Goal: Task Accomplishment & Management: Complete application form

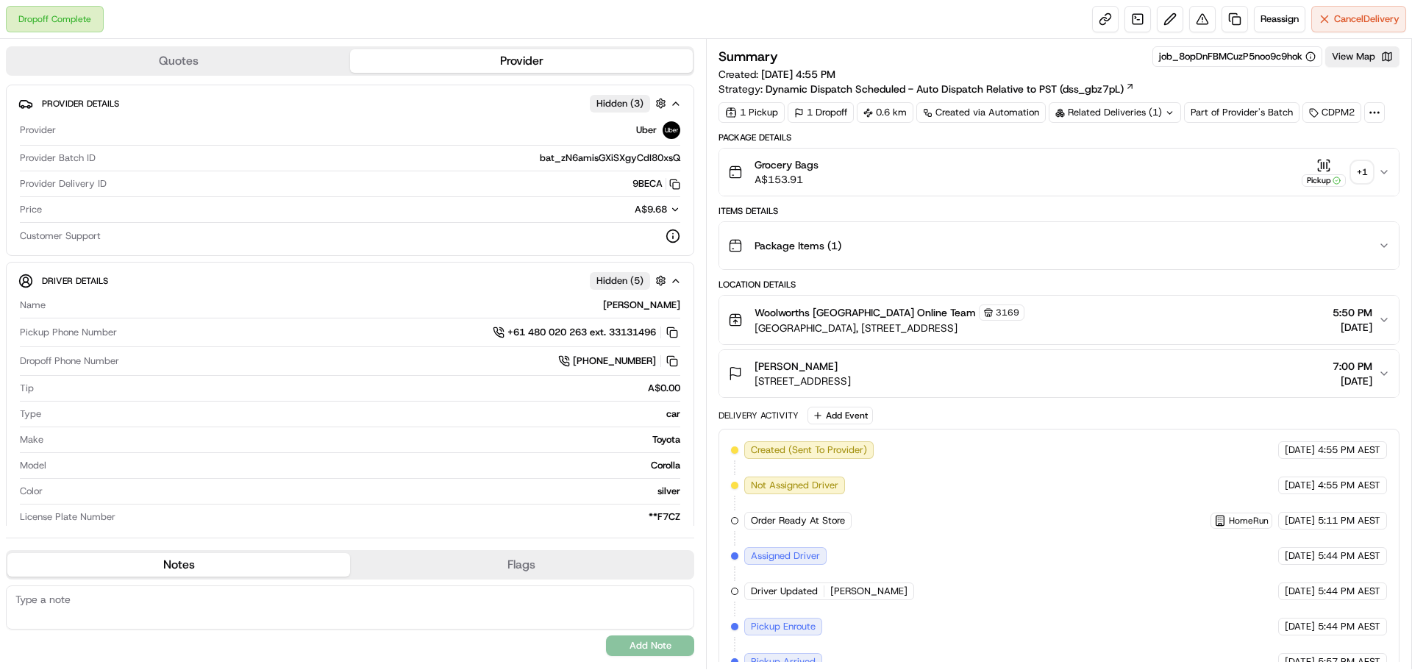
click at [1365, 169] on div "+ 1" at bounding box center [1362, 172] width 21 height 21
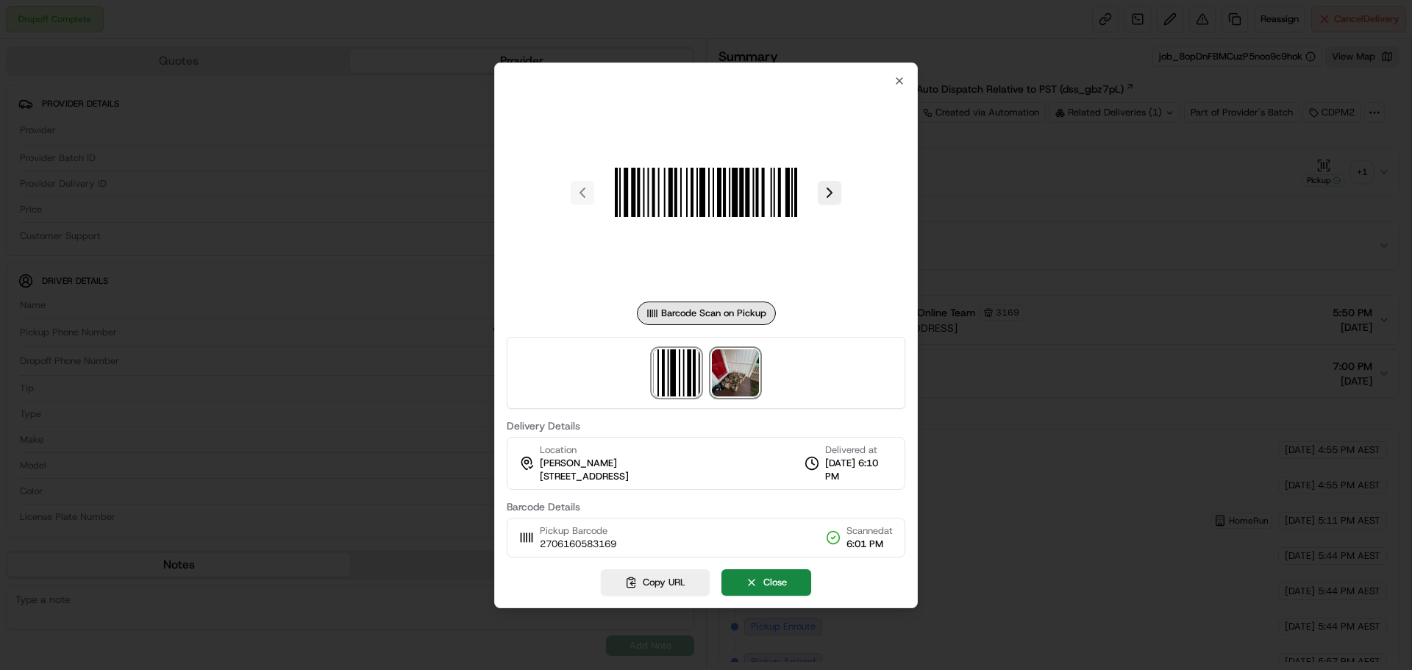
click at [730, 394] on img at bounding box center [735, 372] width 47 height 47
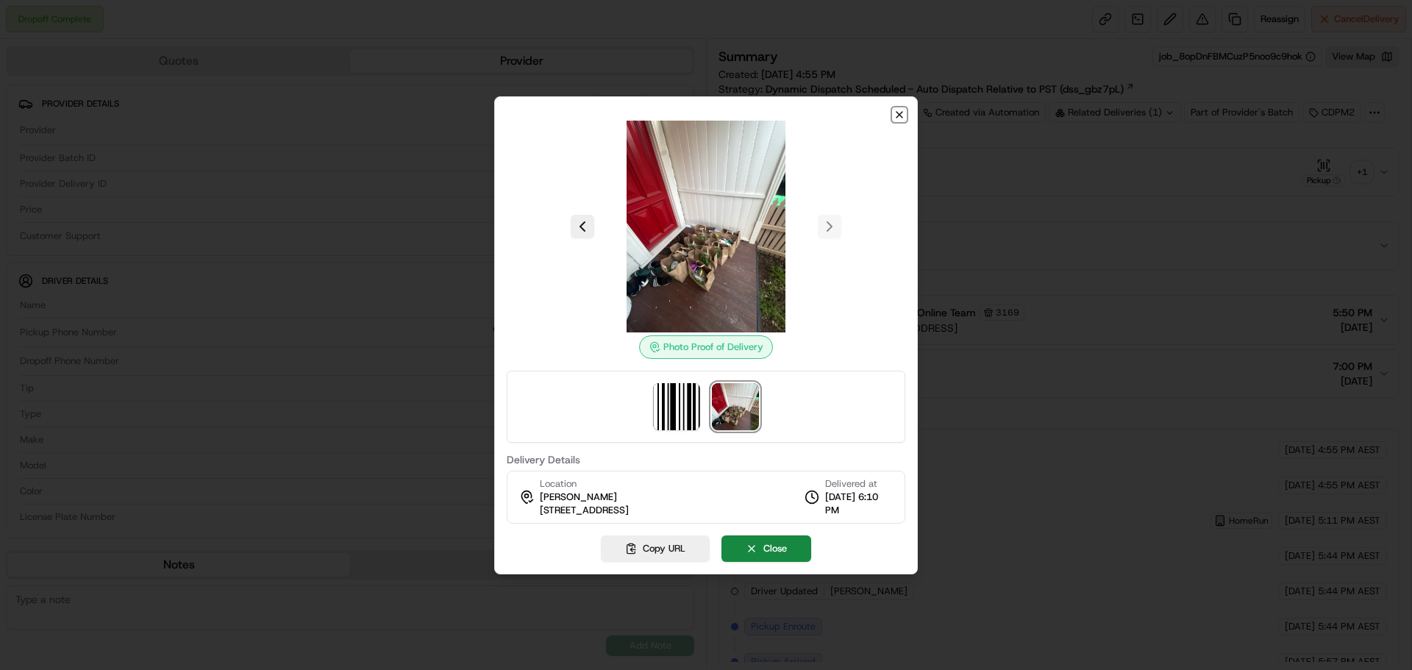
click at [901, 113] on icon "button" at bounding box center [900, 115] width 6 height 6
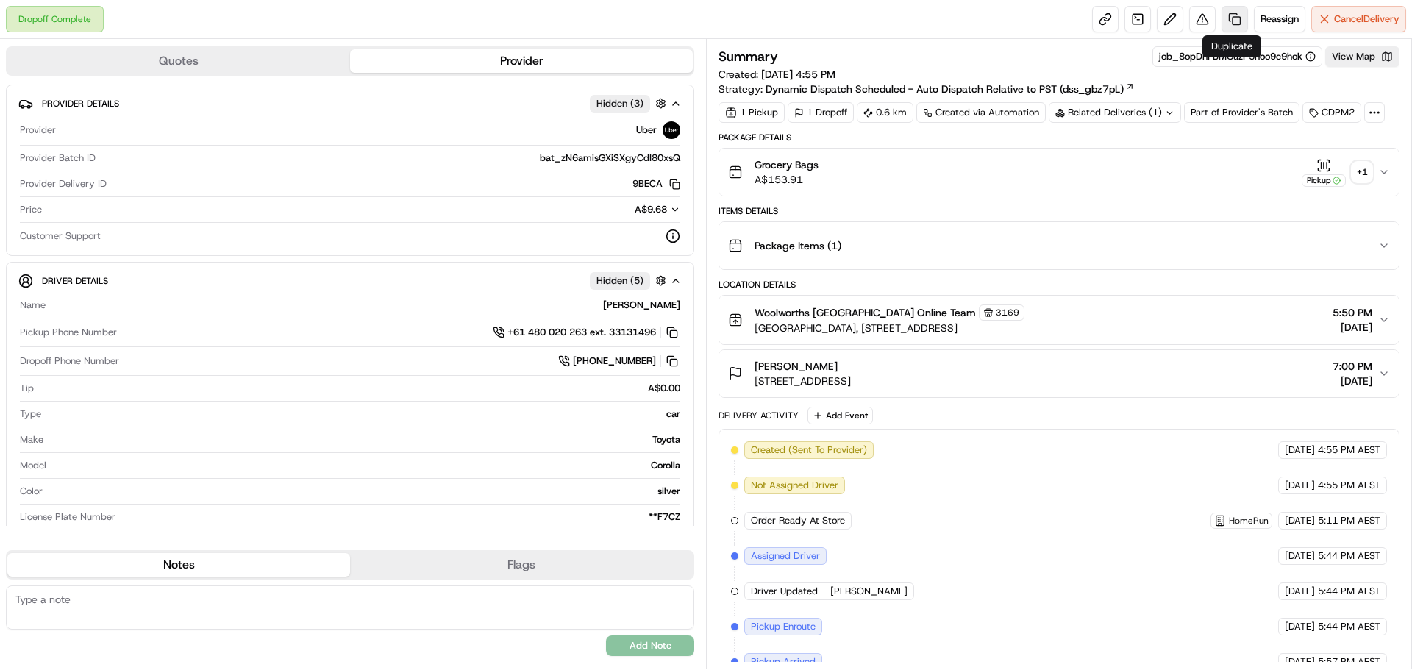
click at [1228, 19] on link at bounding box center [1235, 19] width 26 height 26
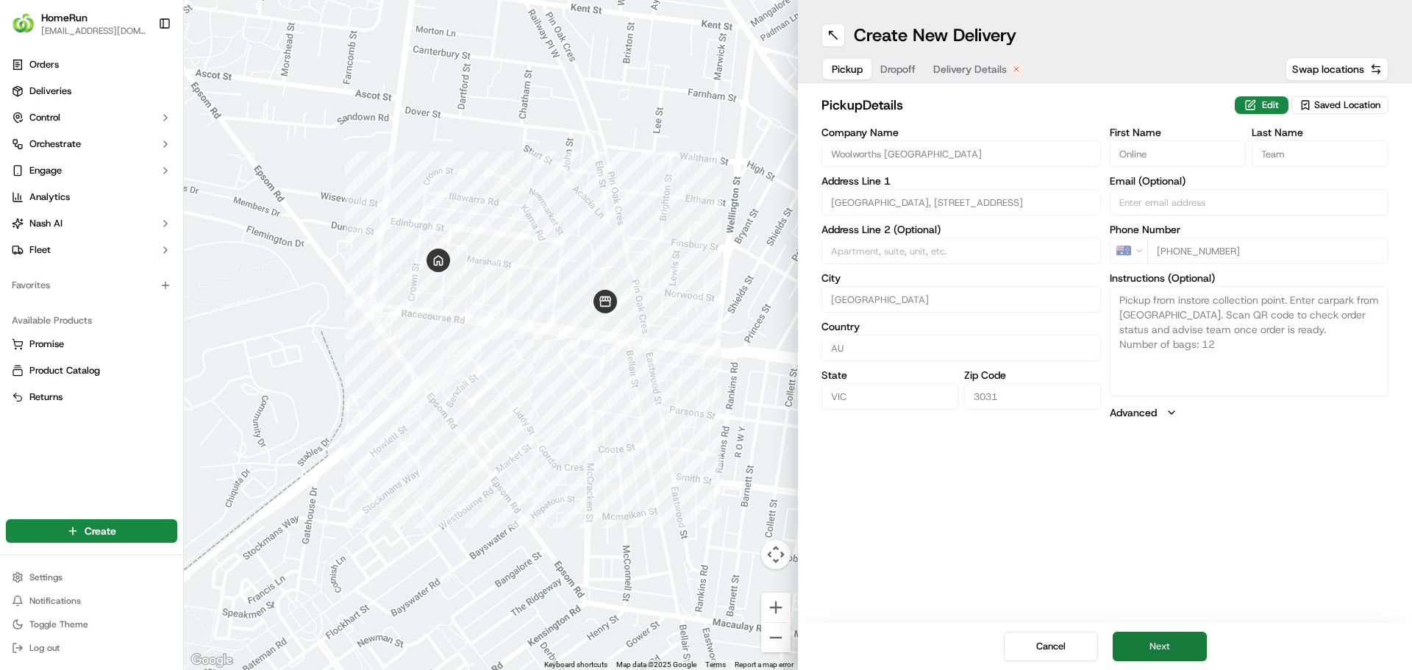
click at [1168, 649] on button "Next" at bounding box center [1160, 646] width 94 height 29
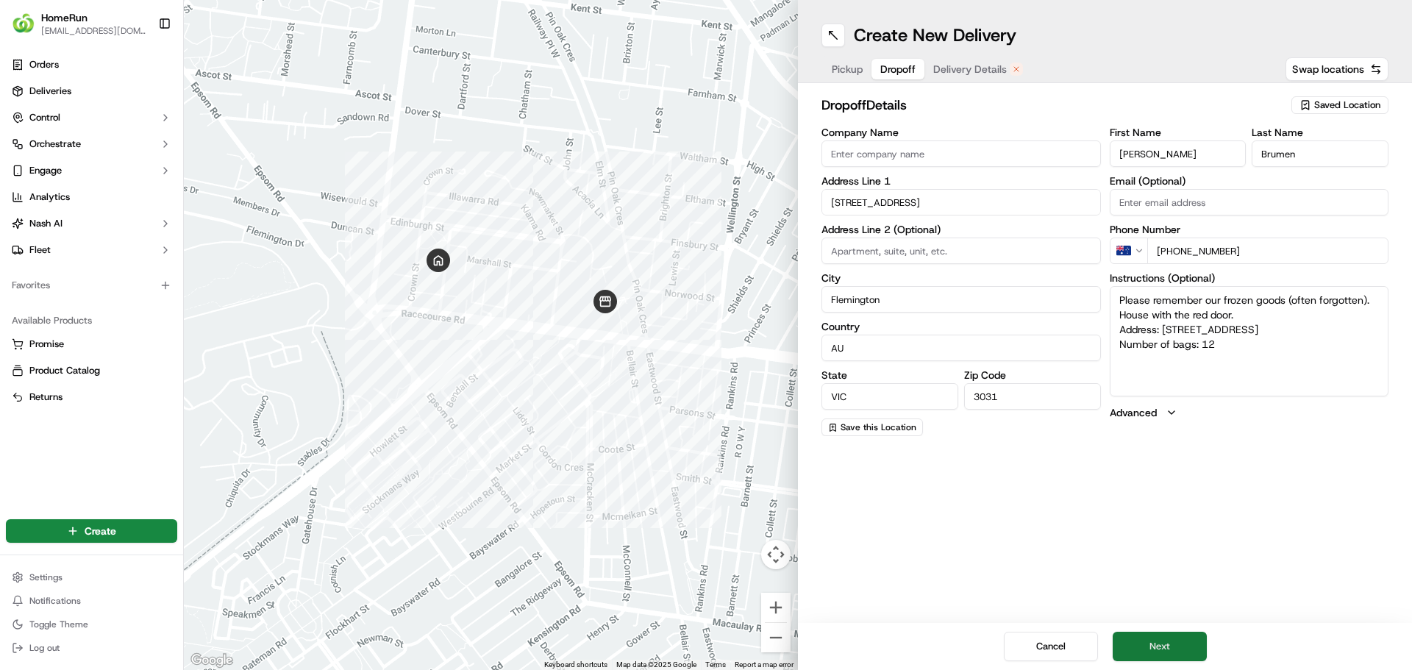
click at [1157, 646] on button "Next" at bounding box center [1160, 646] width 94 height 29
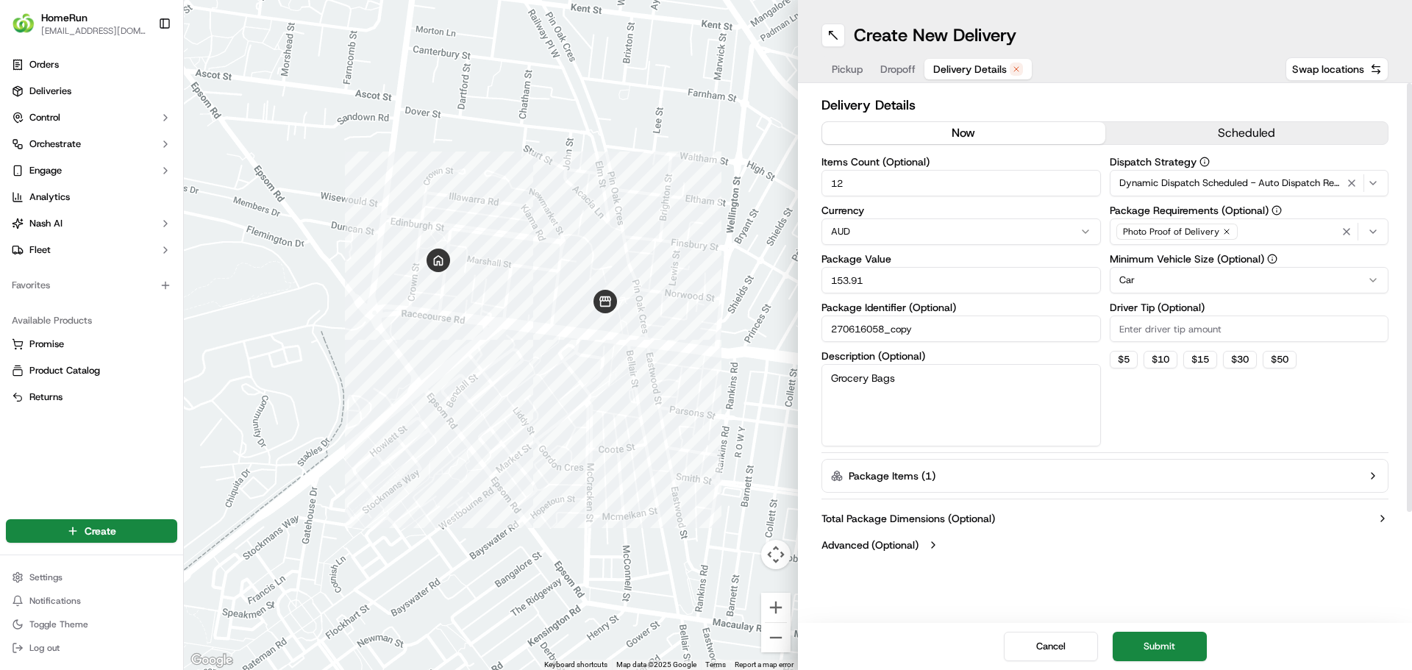
click at [969, 131] on button "now" at bounding box center [963, 133] width 283 height 22
click at [1157, 646] on button "Submit" at bounding box center [1160, 646] width 94 height 29
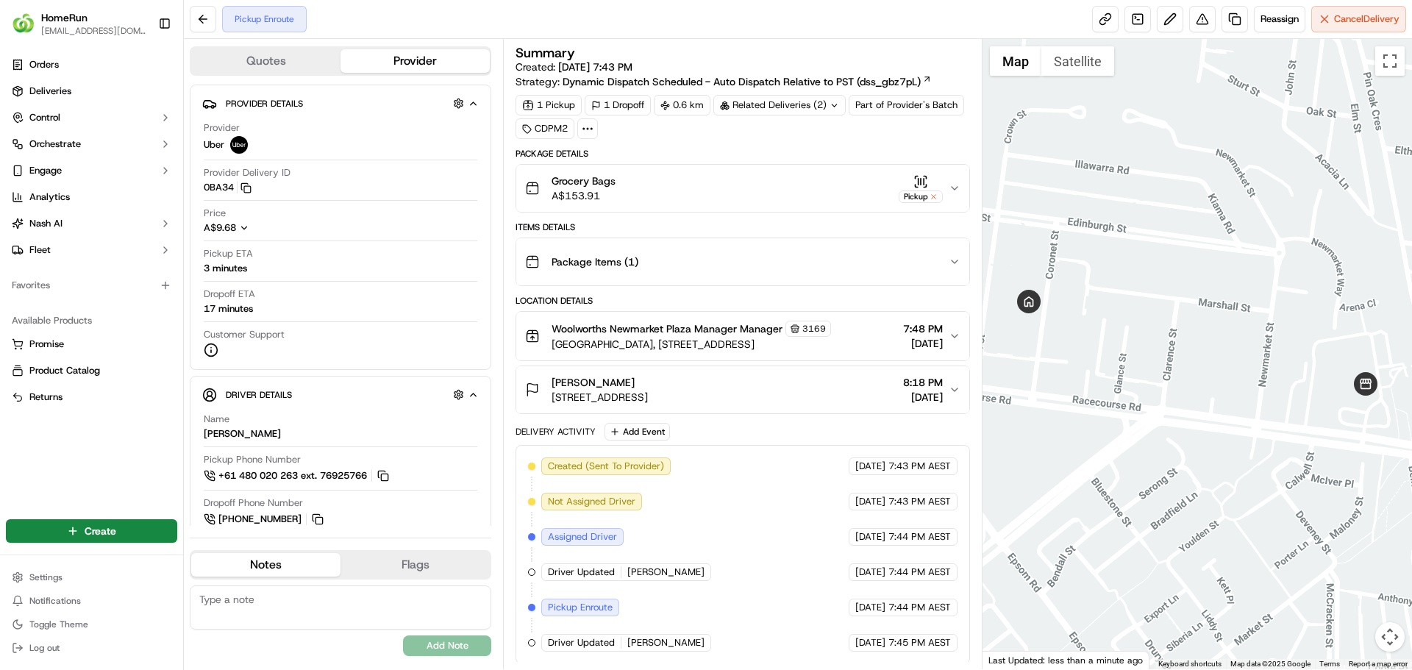
scroll to position [2, 0]
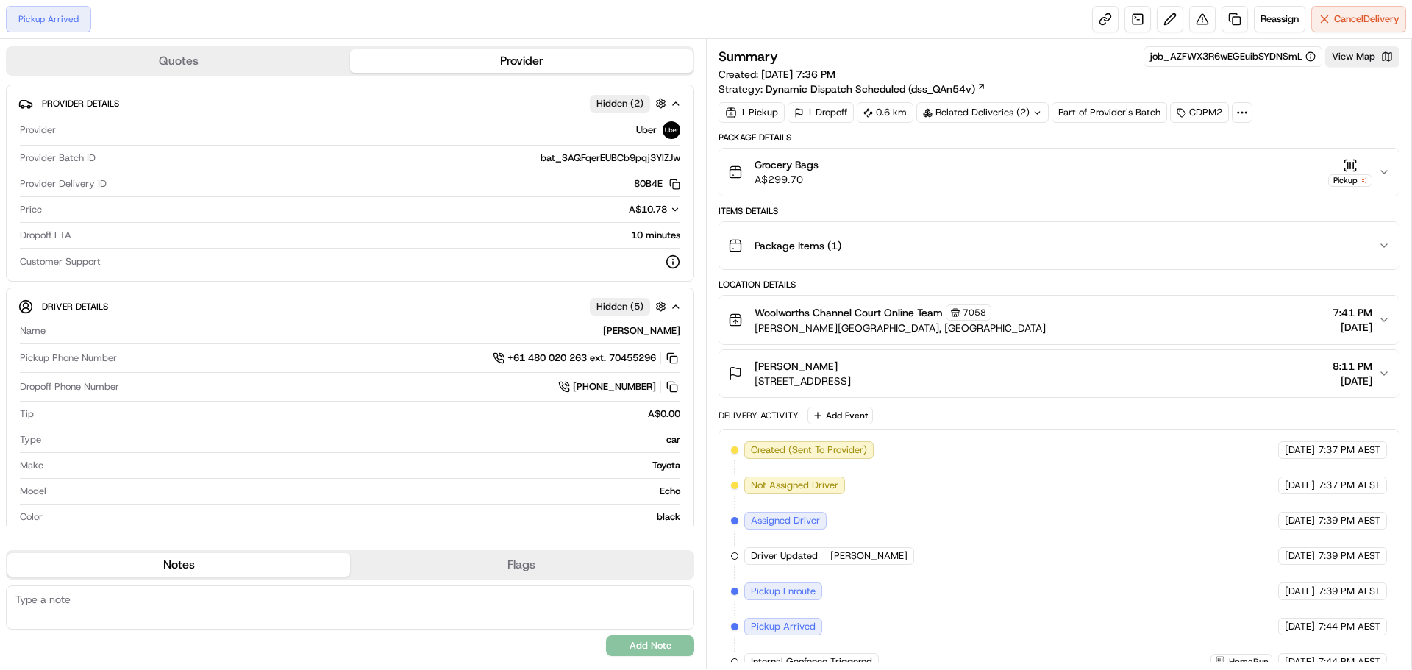
click at [1383, 165] on button "Grocery Bags A$299.70 Pickup" at bounding box center [1059, 172] width 680 height 47
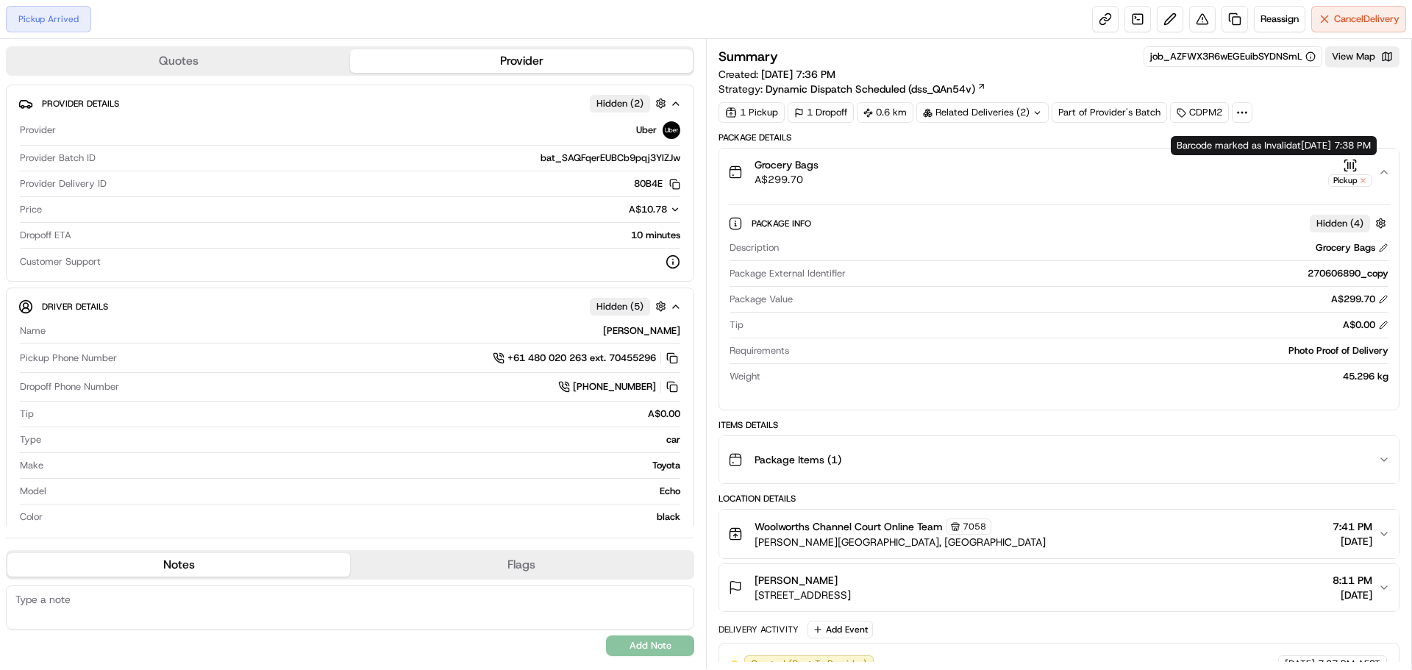
click at [1354, 170] on icon "button" at bounding box center [1350, 165] width 15 height 15
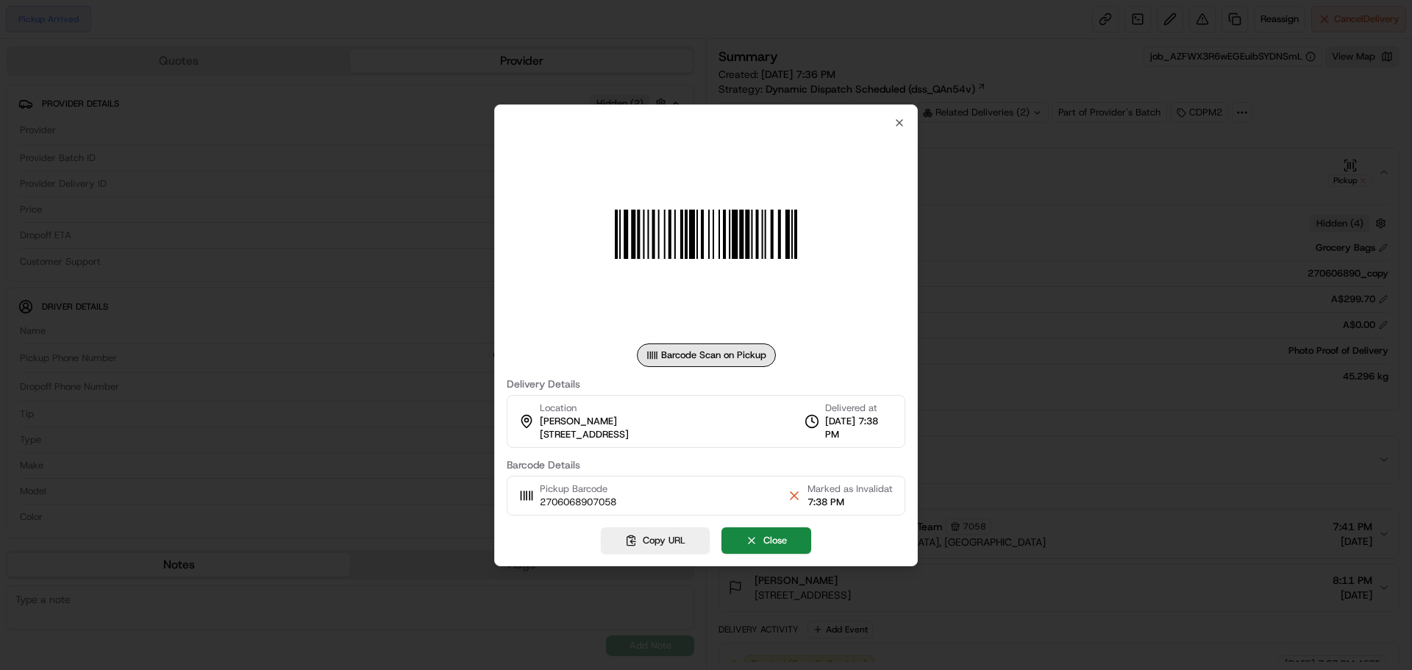
click at [905, 127] on div "Barcode Scan on Pickup Delivery Details Location Jonathon Calvert 74 Auburn Rd,…" at bounding box center [706, 335] width 424 height 462
click at [900, 127] on icon "button" at bounding box center [900, 123] width 12 height 12
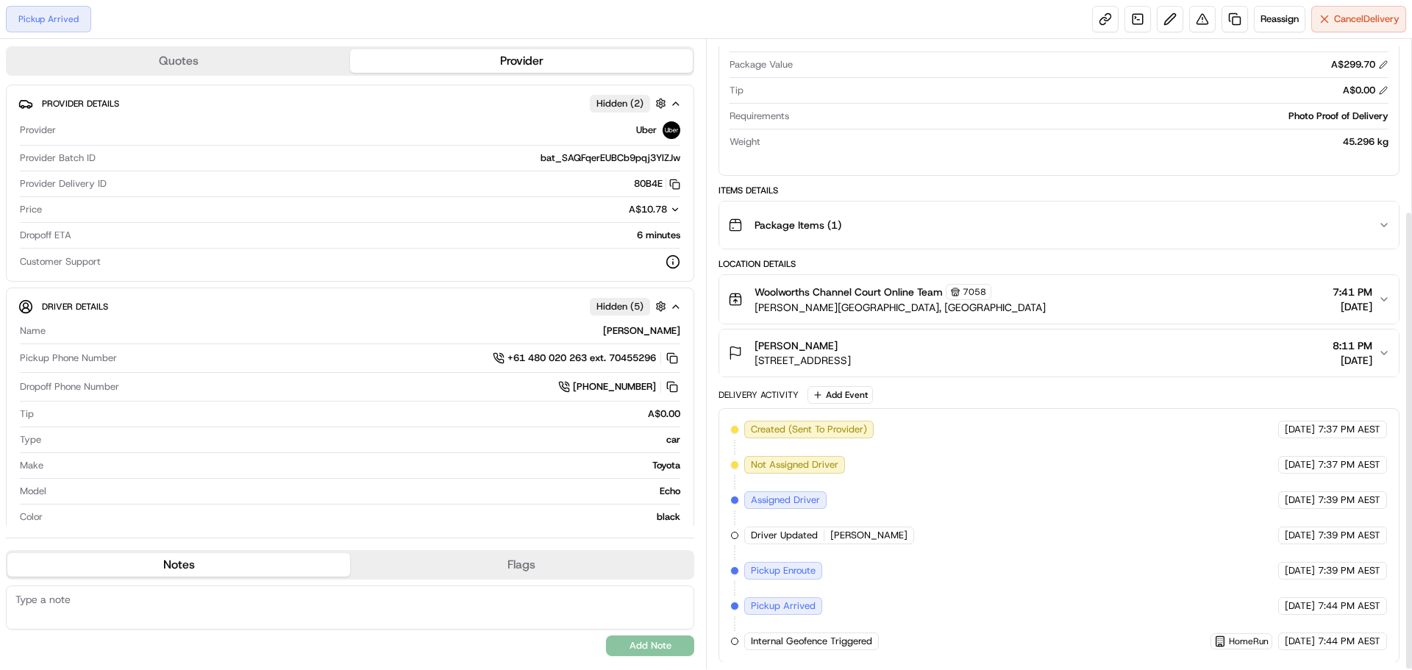
scroll to position [235, 0]
